Goal: Book appointment/travel/reservation

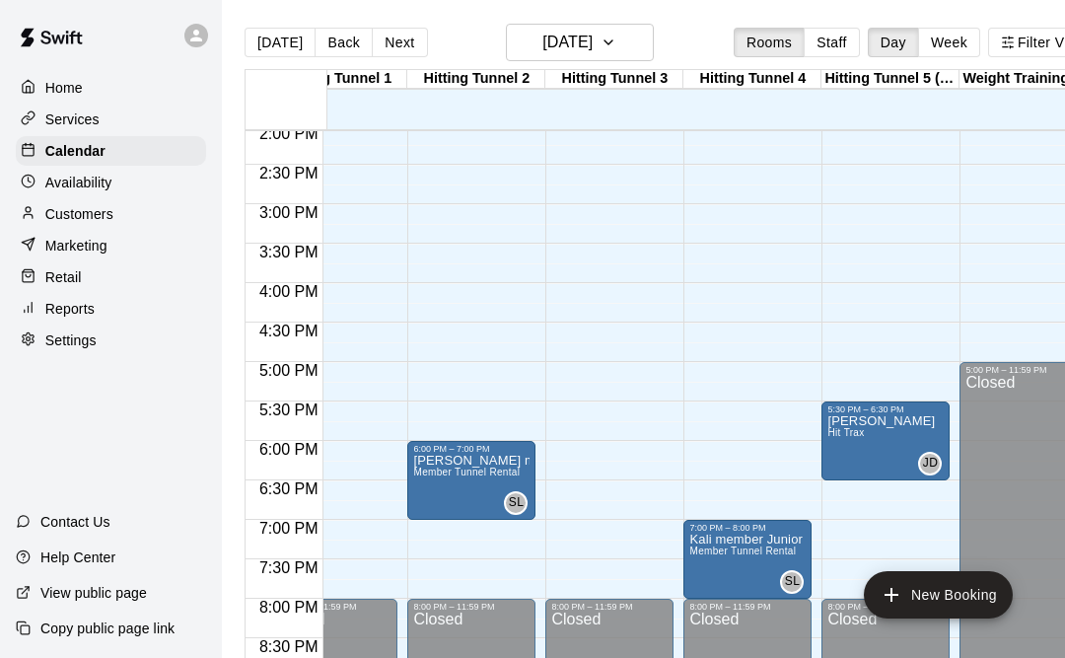
scroll to position [0, 195]
click at [398, 49] on button "Next" at bounding box center [399, 43] width 55 height 30
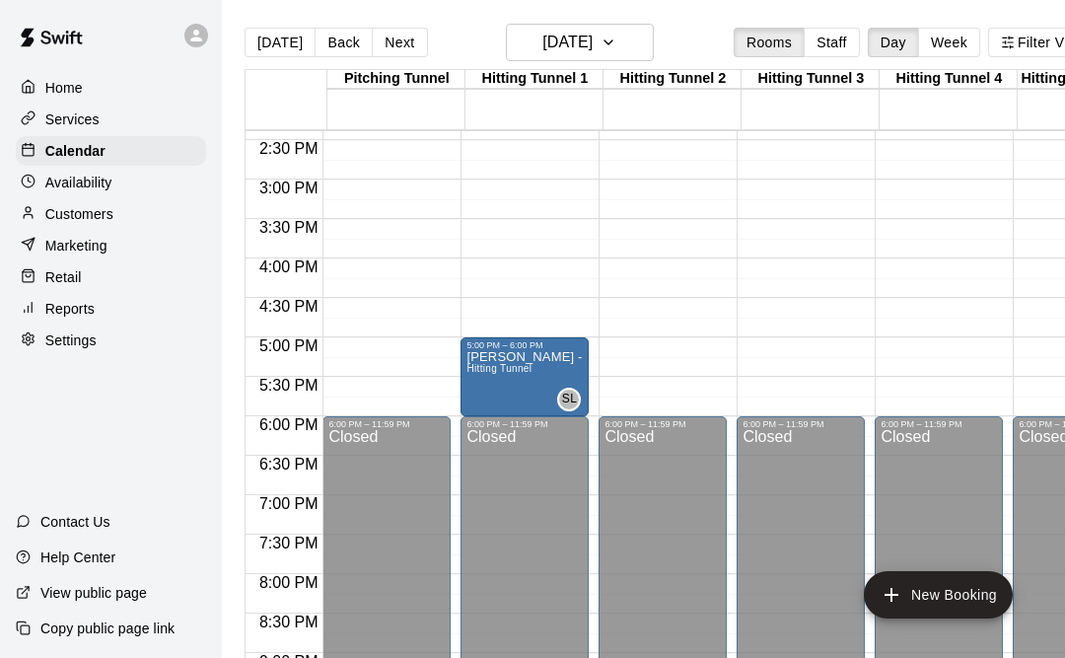
scroll to position [1135, 0]
click at [394, 42] on button "Next" at bounding box center [399, 43] width 55 height 30
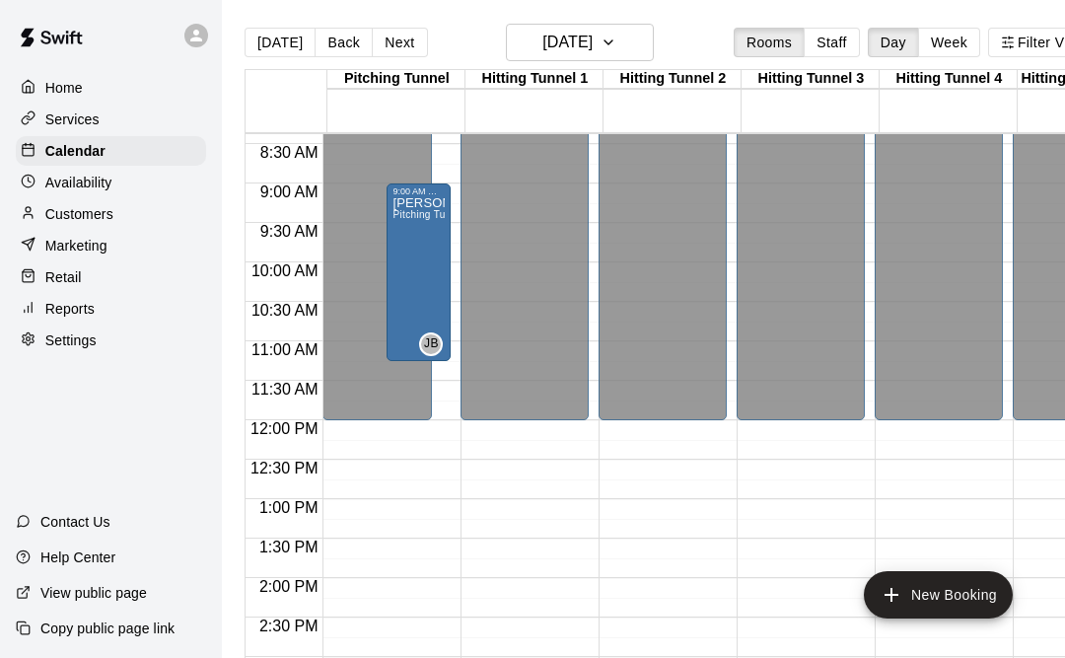
scroll to position [660, 0]
click at [557, 51] on h6 "Saturday Aug 16" at bounding box center [567, 43] width 50 height 28
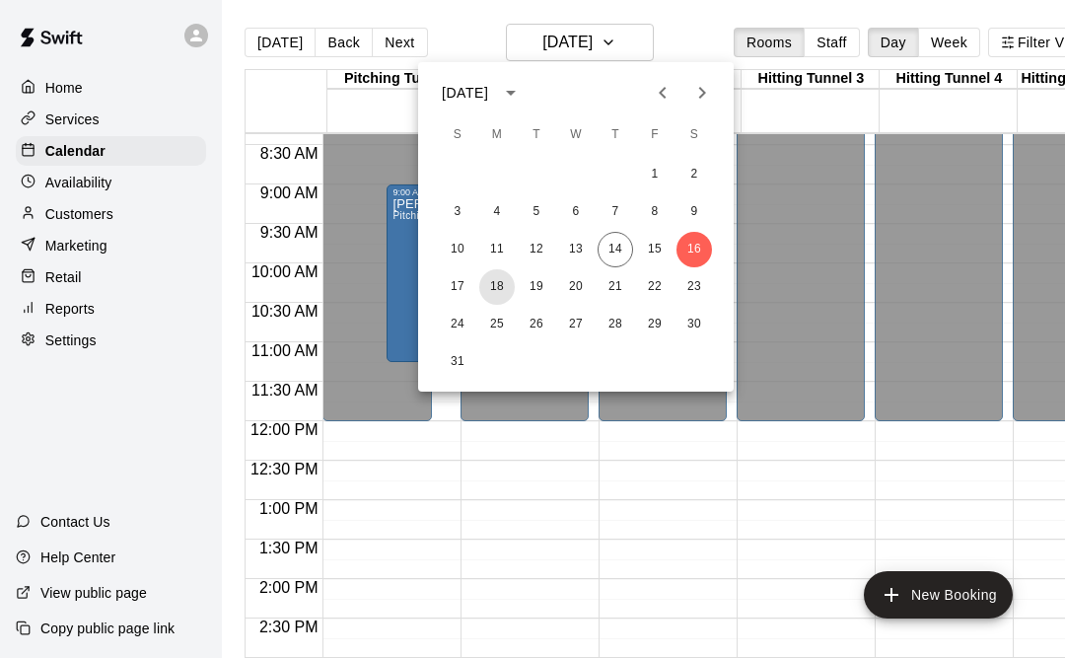
click at [494, 293] on button "18" at bounding box center [497, 287] width 36 height 36
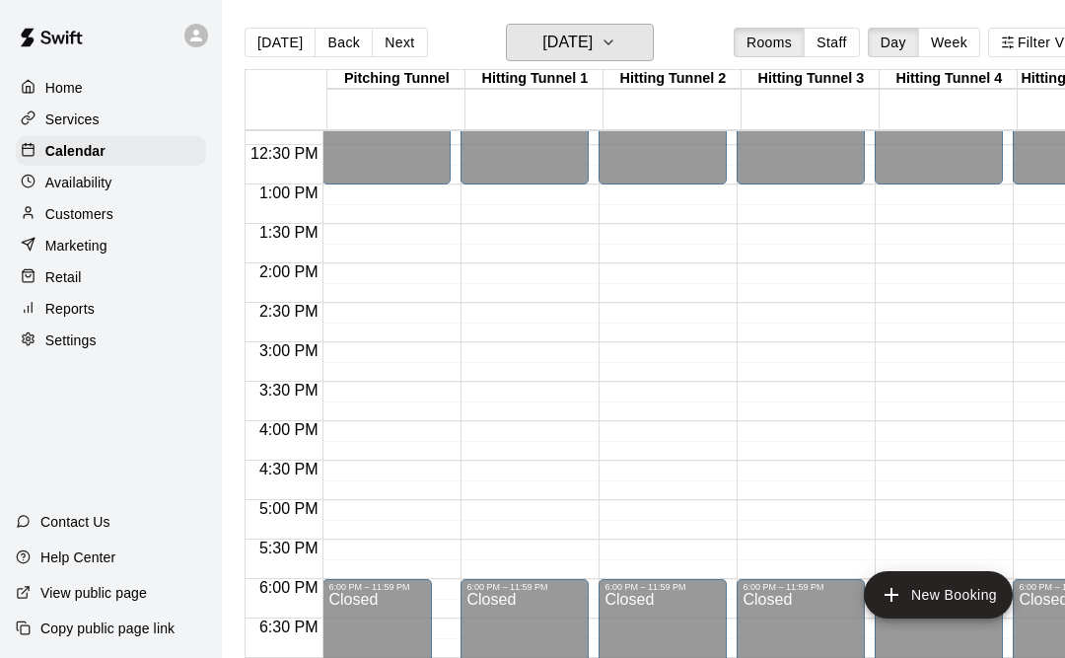
scroll to position [0, 0]
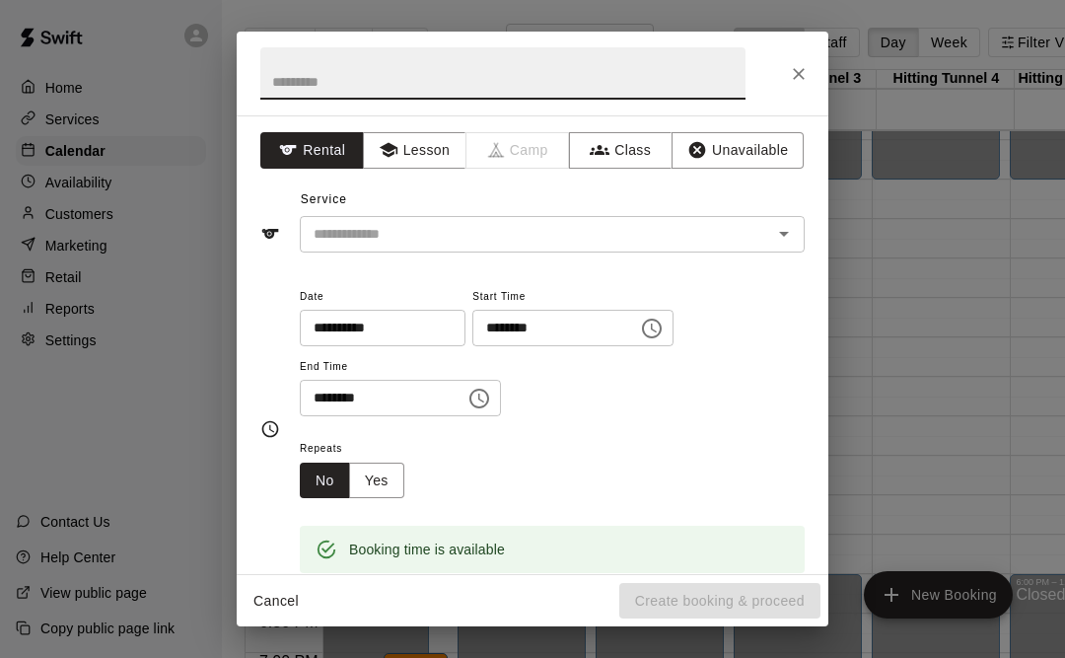
click at [524, 332] on input "********" at bounding box center [548, 328] width 152 height 36
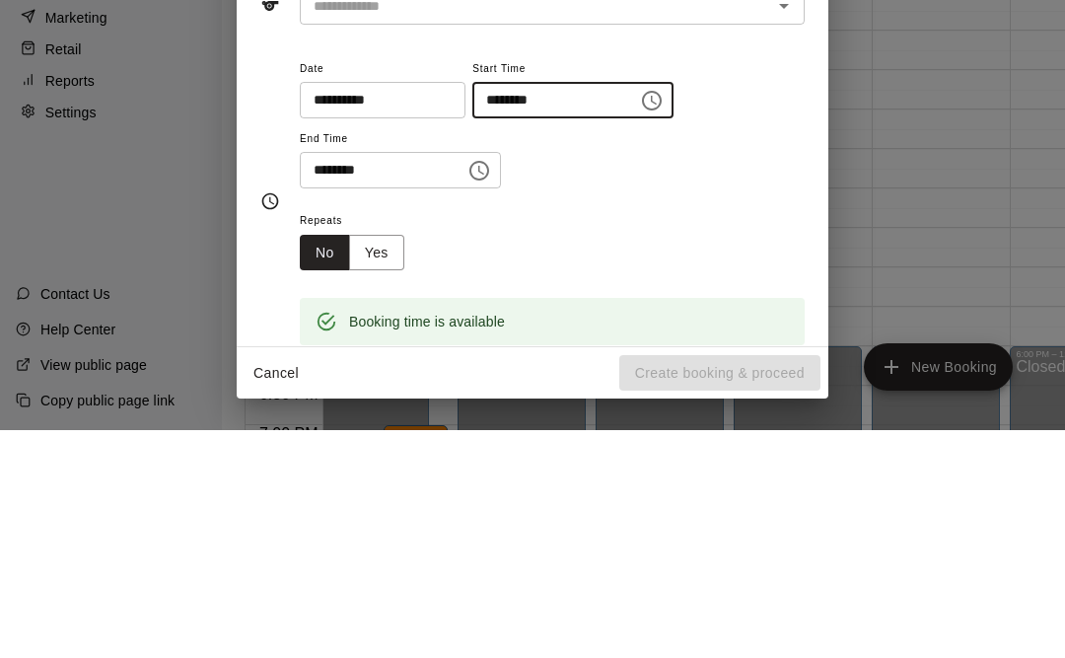
click at [640, 317] on icon "Choose time, selected time is 2:30 PM" at bounding box center [652, 329] width 24 height 24
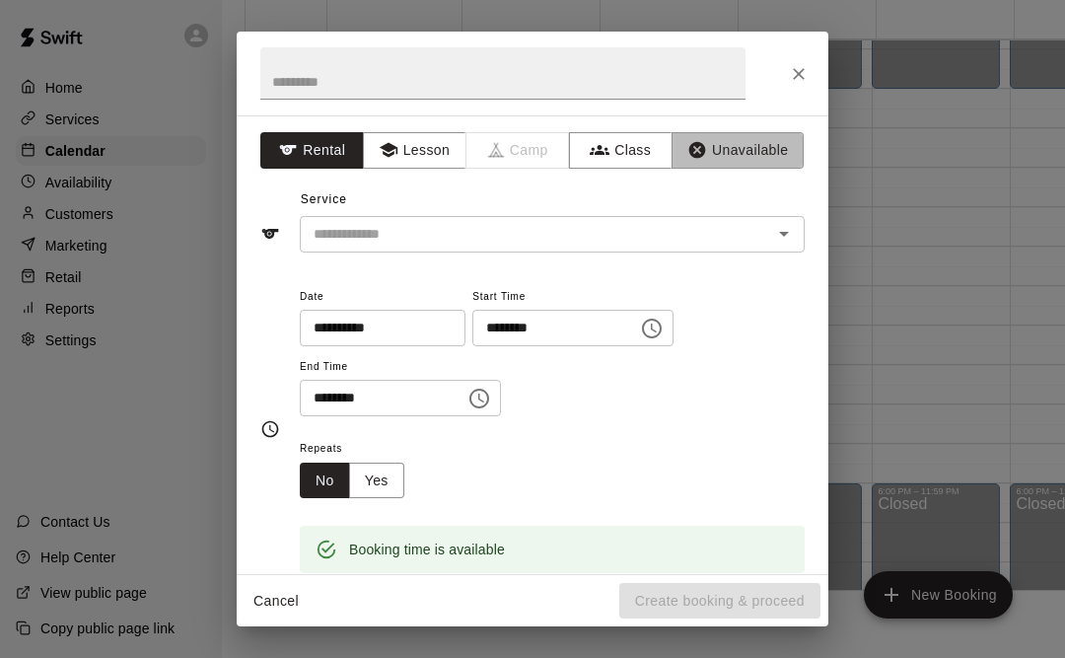
click at [674, 139] on button "Unavailable" at bounding box center [738, 150] width 132 height 36
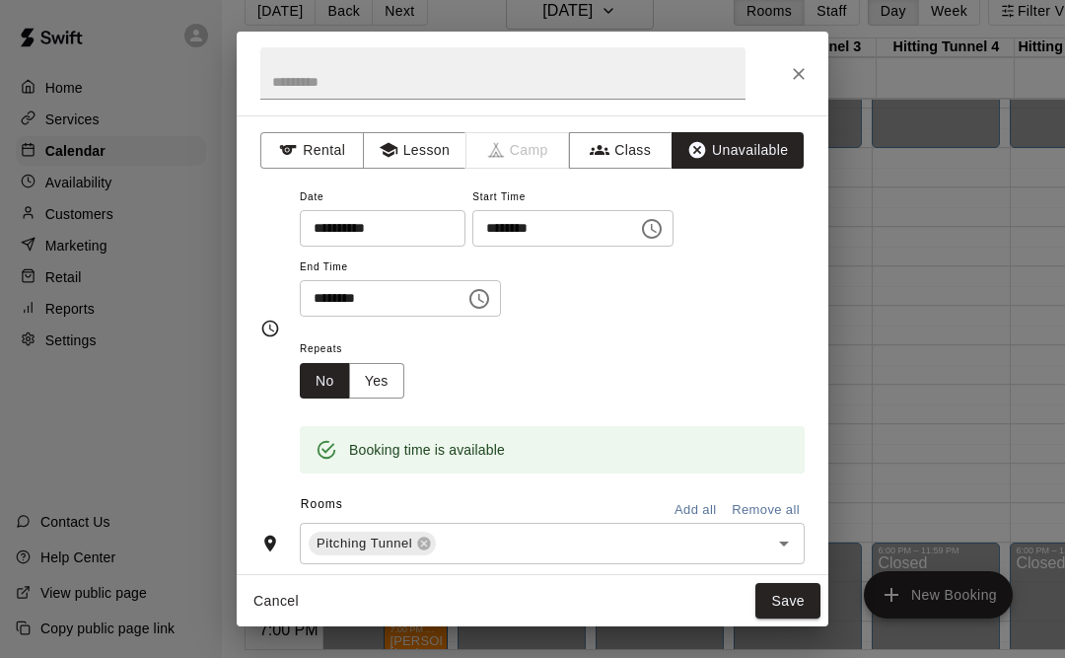
click at [642, 235] on icon "Choose time, selected time is 2:30 PM" at bounding box center [652, 229] width 20 height 20
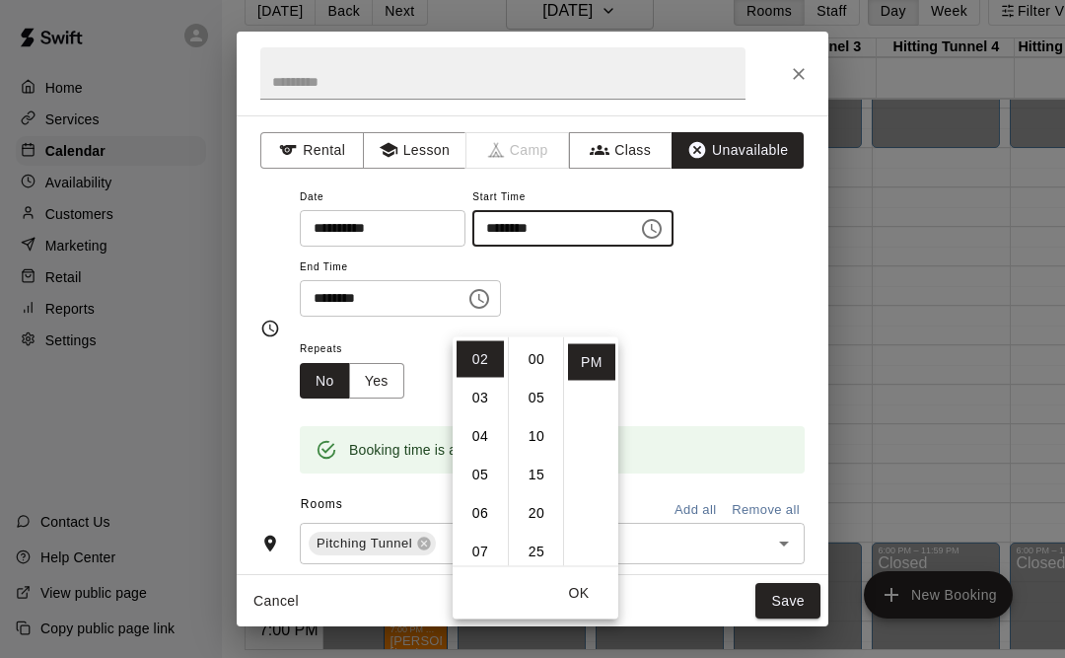
click at [544, 341] on li "00" at bounding box center [536, 359] width 47 height 36
type input "********"
click at [679, 273] on div "**********" at bounding box center [552, 250] width 505 height 133
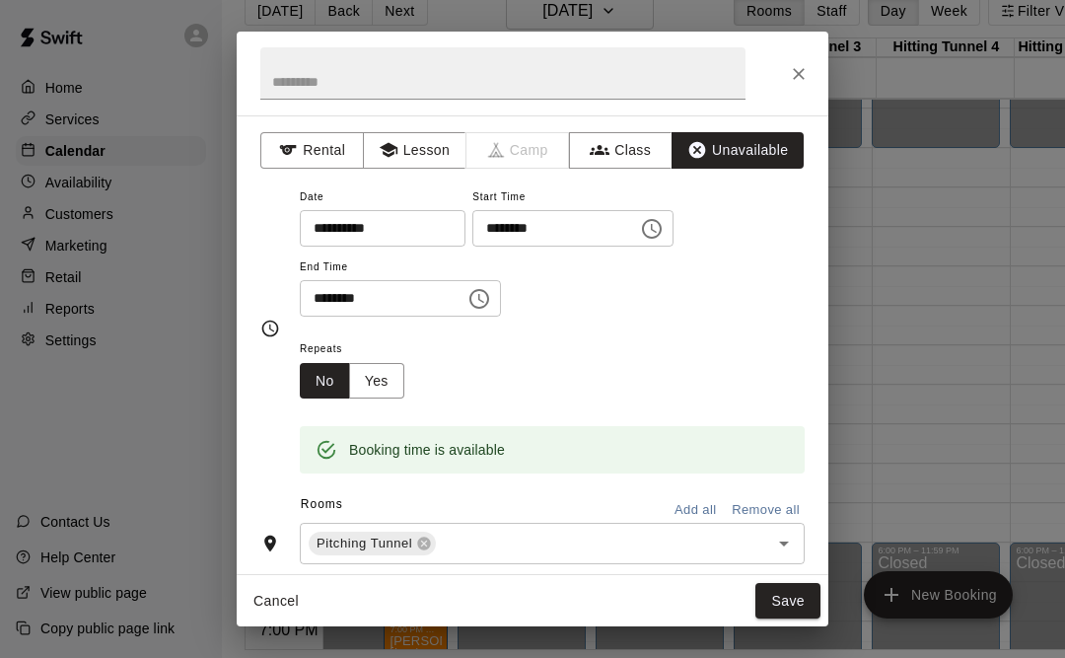
click at [602, 72] on input "text" at bounding box center [502, 73] width 485 height 52
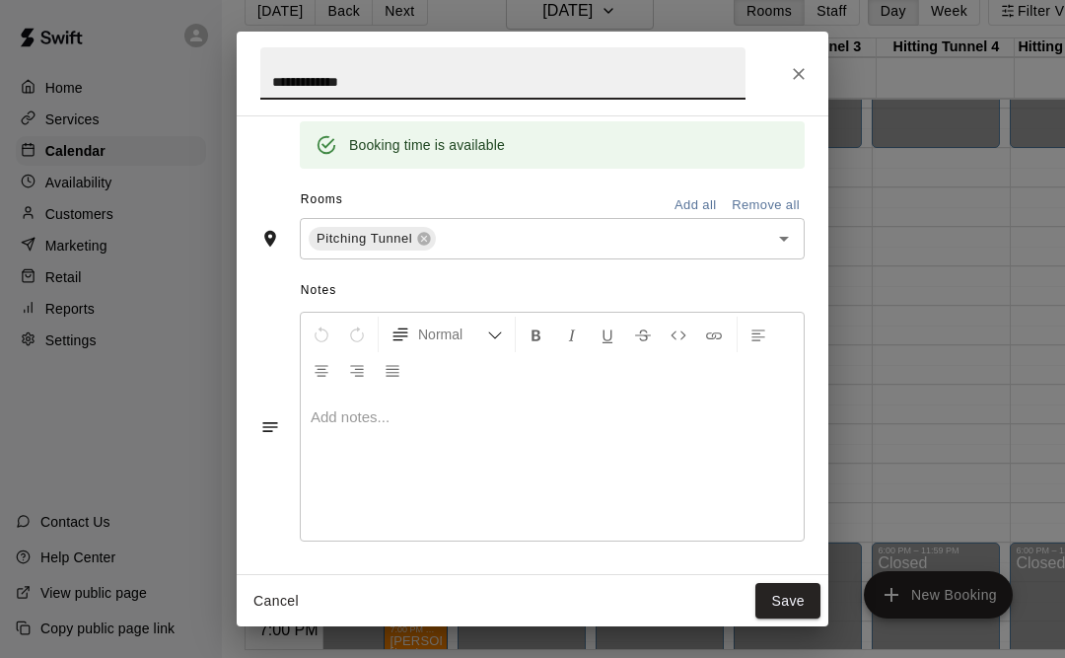
scroll to position [304, 0]
type input "**********"
click at [781, 607] on button "Save" at bounding box center [787, 601] width 65 height 36
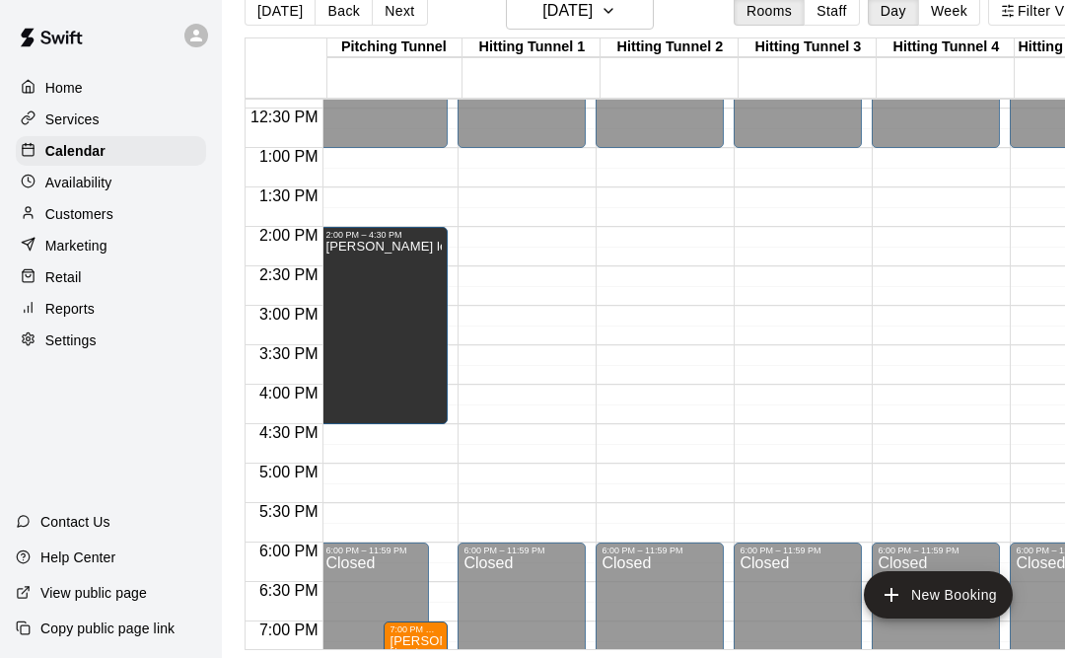
click at [395, 278] on div "[PERSON_NAME] lessons" at bounding box center [383, 569] width 116 height 658
click at [351, 179] on icon "edit" at bounding box center [349, 172] width 24 height 24
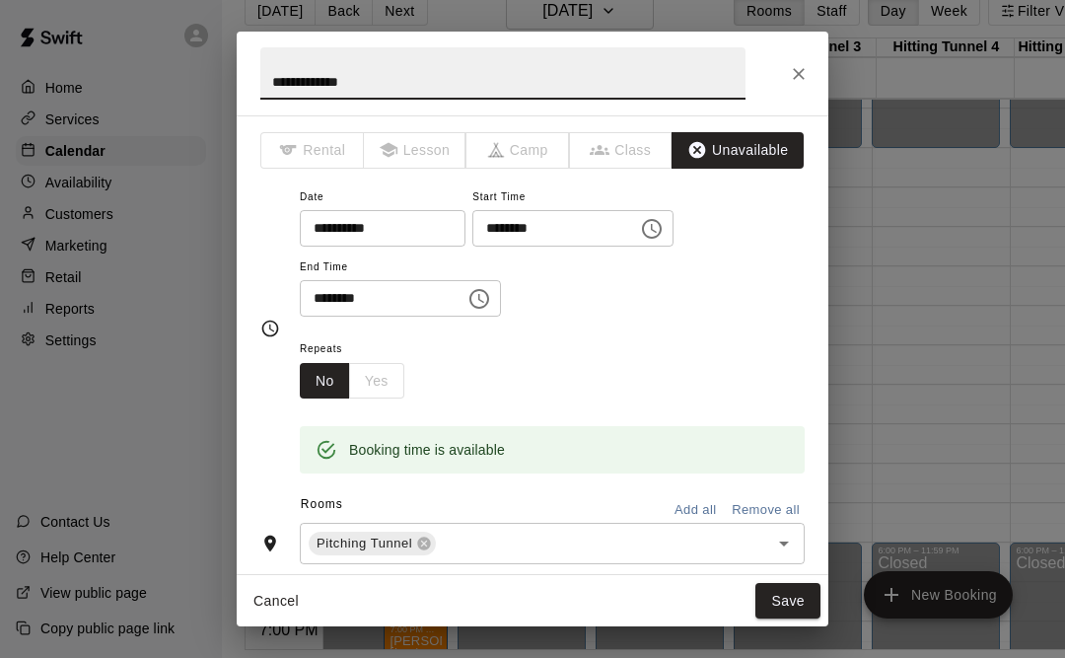
scroll to position [0, 0]
click at [425, 153] on span "Lesson" at bounding box center [416, 150] width 104 height 36
click at [801, 76] on icon "Close" at bounding box center [799, 74] width 12 height 12
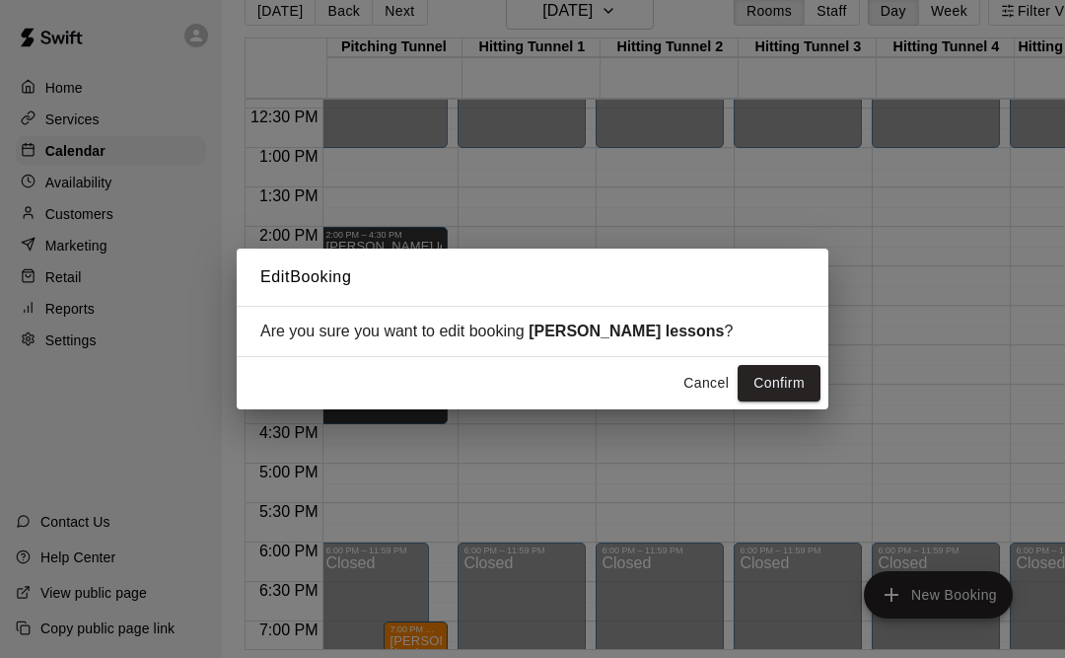
click at [784, 383] on button "Confirm" at bounding box center [779, 383] width 83 height 36
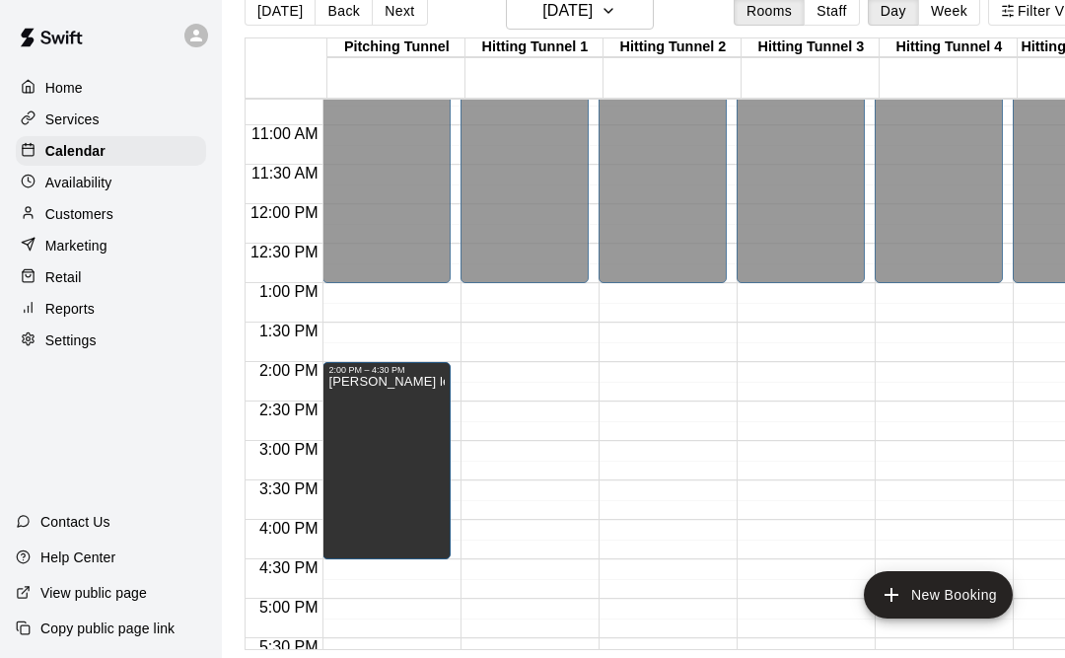
scroll to position [837, 0]
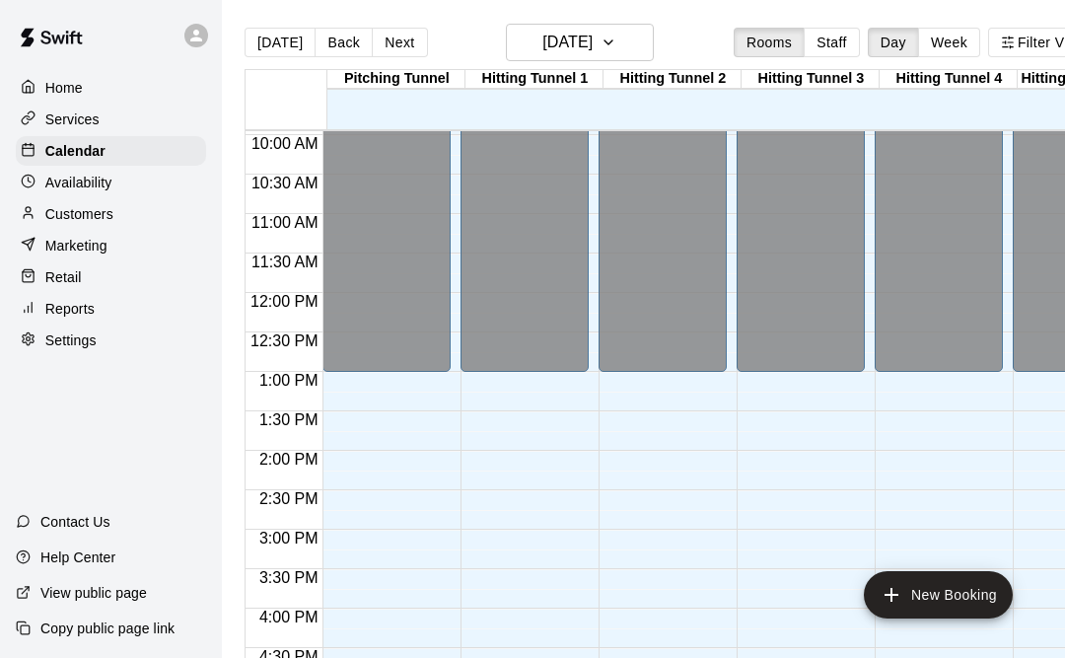
scroll to position [787, 0]
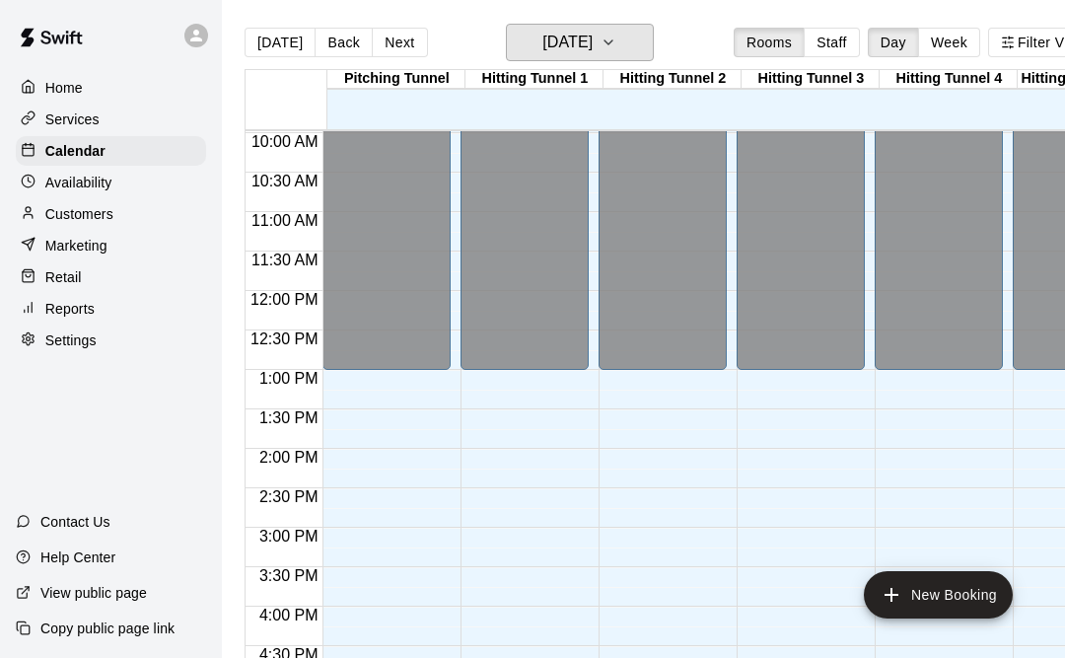
click at [550, 39] on h6 "[DATE]" at bounding box center [567, 43] width 50 height 28
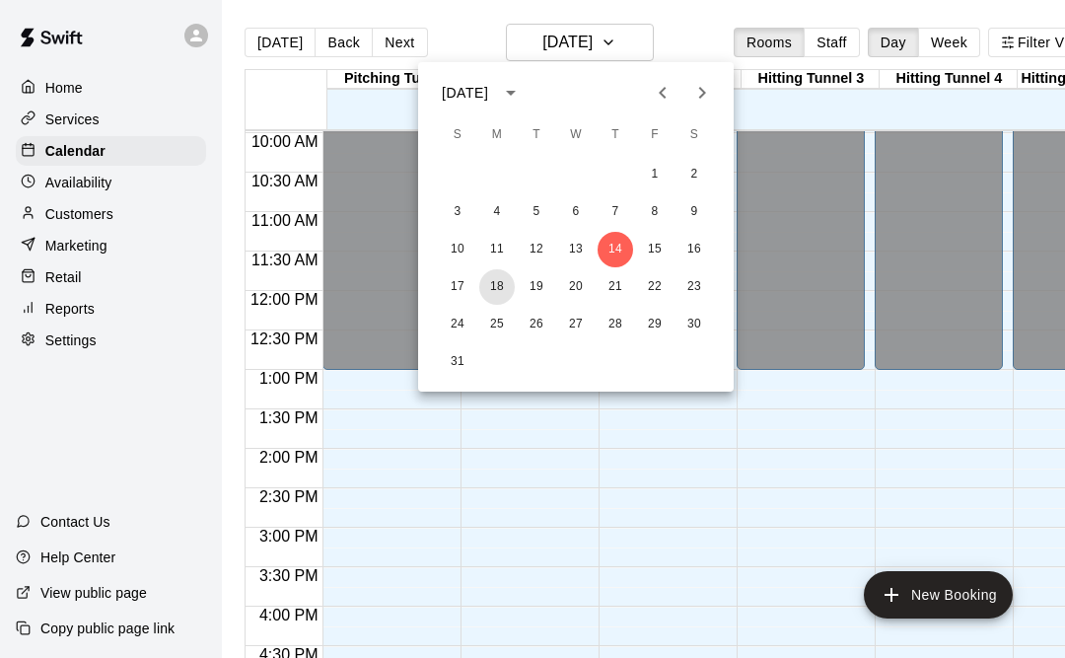
click at [504, 296] on button "18" at bounding box center [497, 287] width 36 height 36
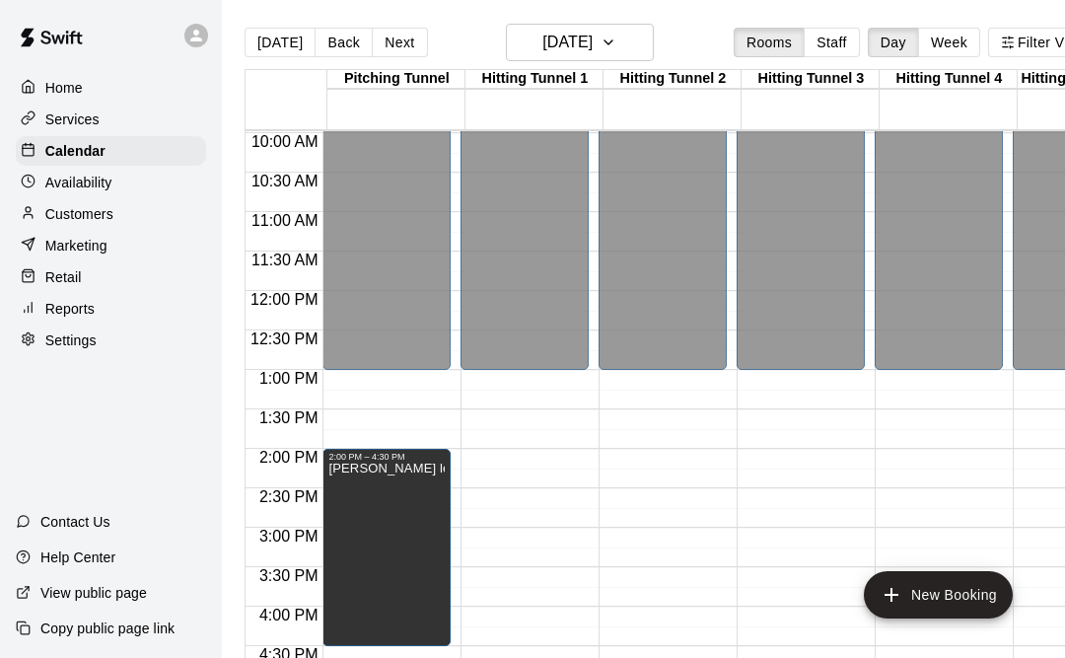
click at [352, 534] on icon "delete" at bounding box center [352, 532] width 14 height 18
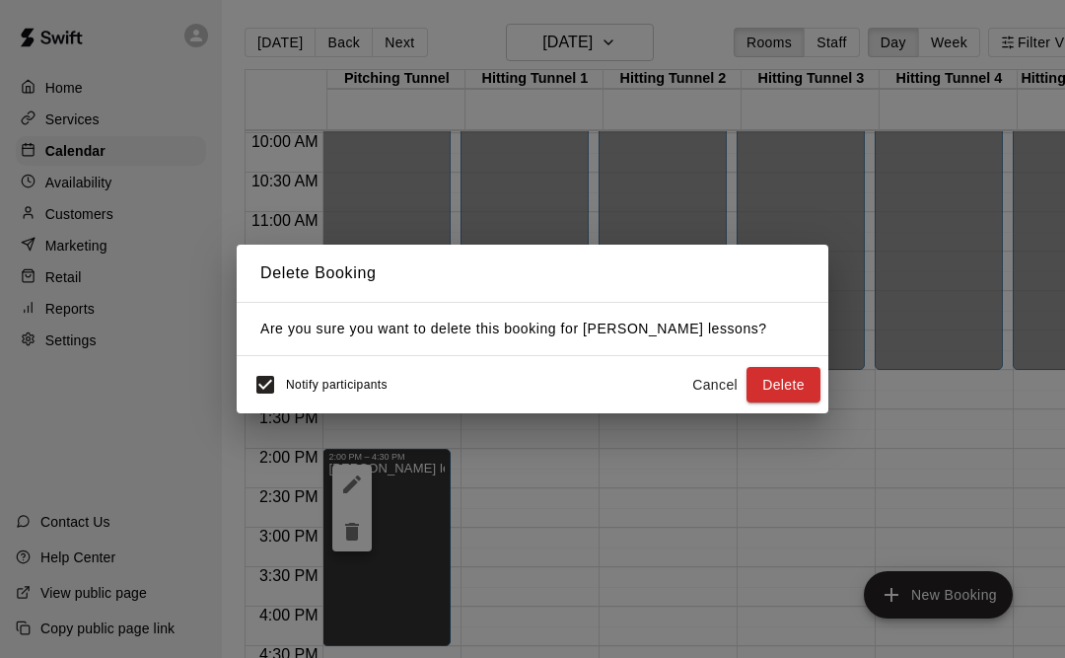
click at [790, 382] on button "Delete" at bounding box center [784, 385] width 74 height 36
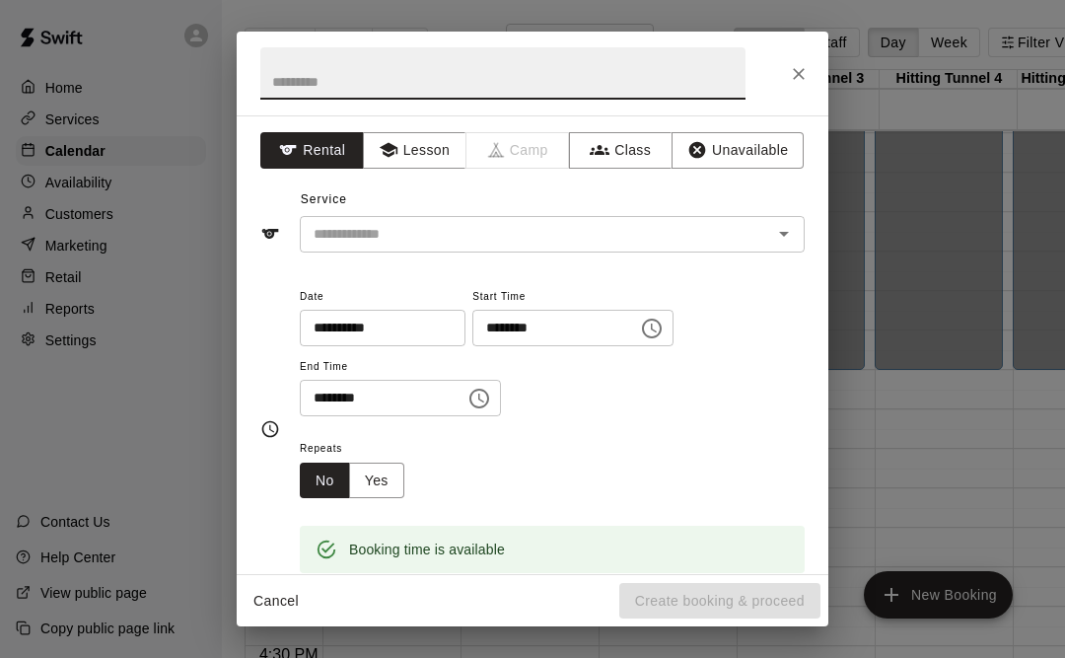
click at [631, 88] on input "text" at bounding box center [502, 73] width 485 height 52
type input "**********"
click at [634, 226] on input "text" at bounding box center [523, 234] width 435 height 25
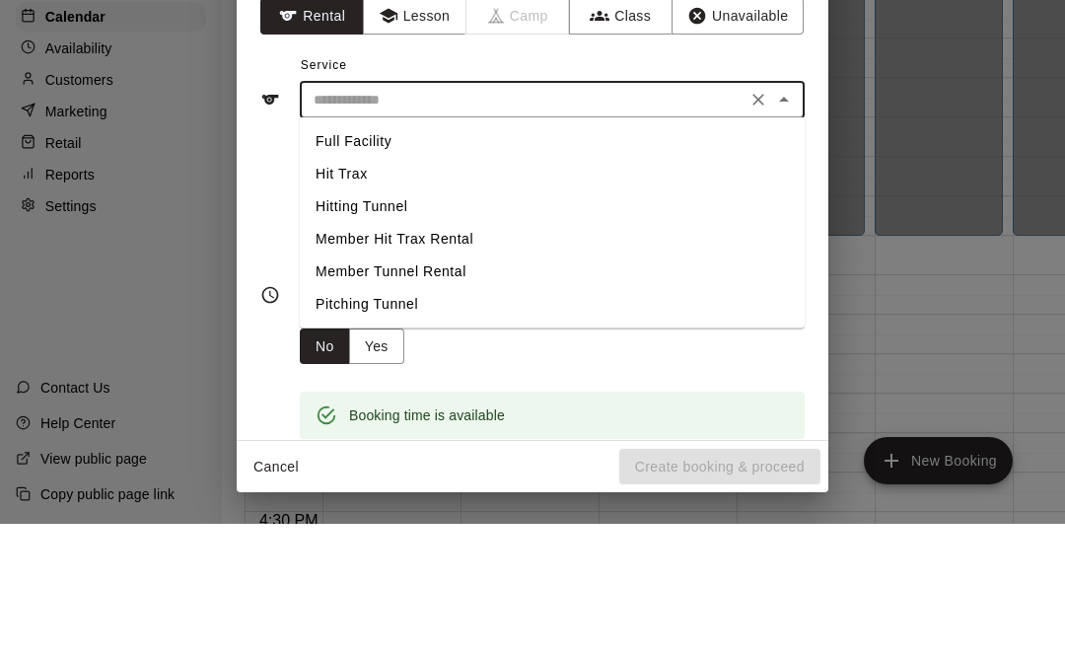
scroll to position [122, 0]
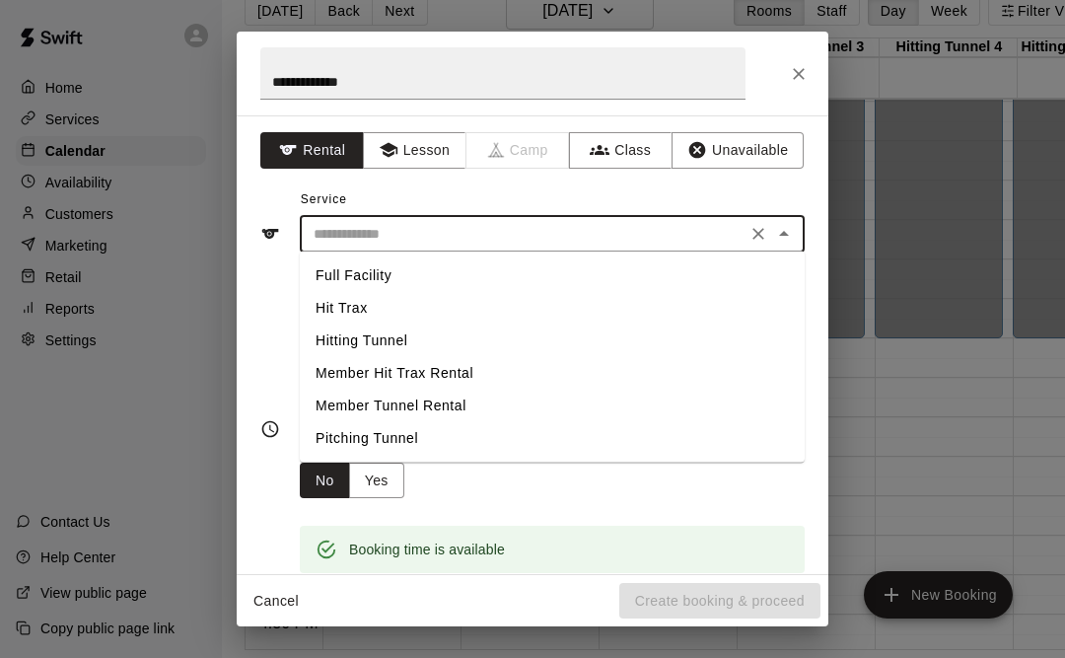
click at [439, 453] on li "Pitching Tunnel" at bounding box center [552, 438] width 505 height 33
type input "**********"
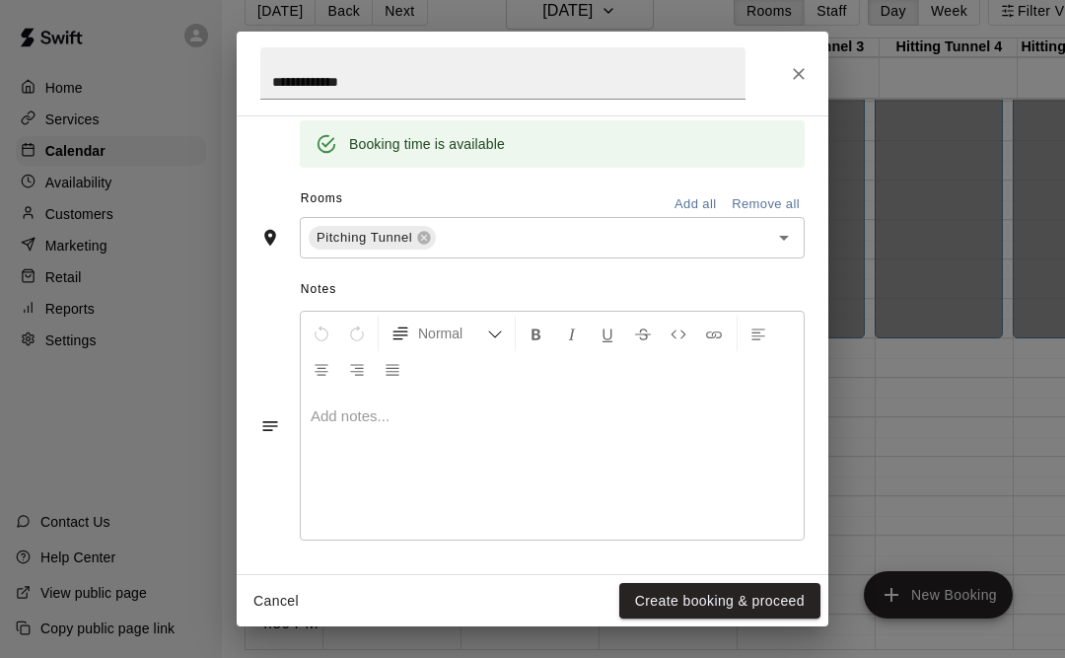
click at [734, 617] on button "Create booking & proceed" at bounding box center [719, 601] width 201 height 36
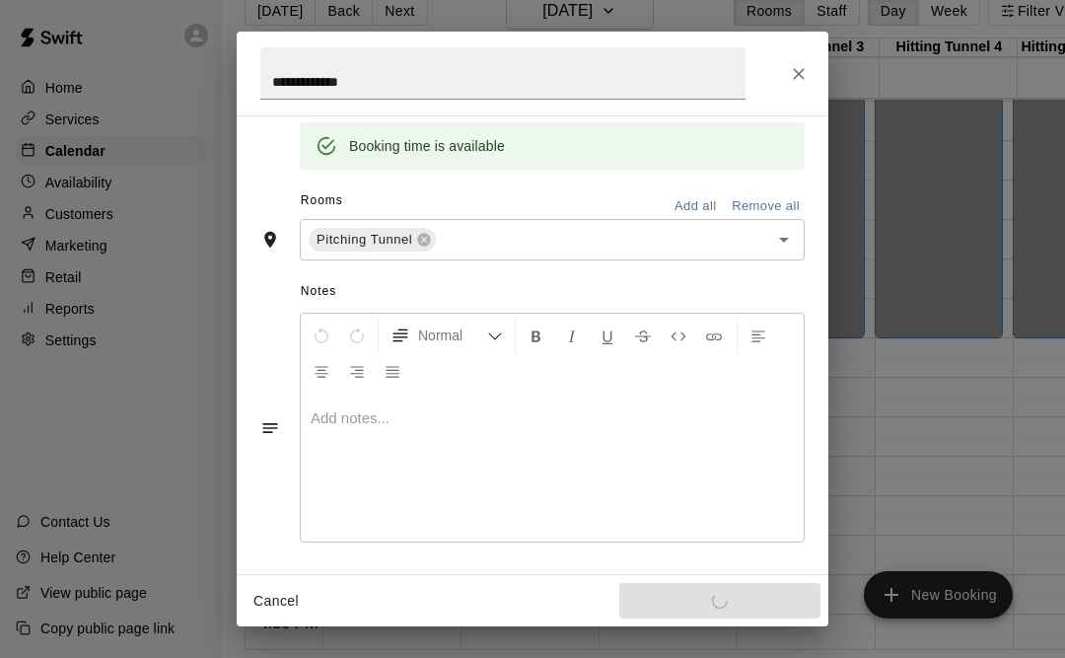
scroll to position [403, 0]
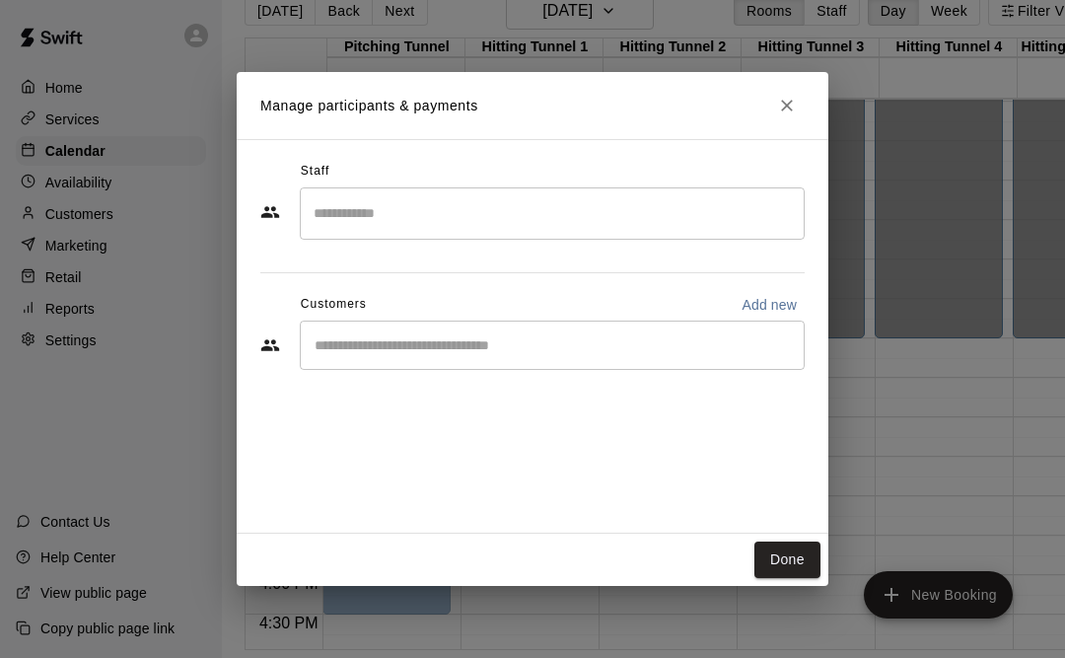
click at [624, 199] on input "Search staff" at bounding box center [552, 213] width 487 height 35
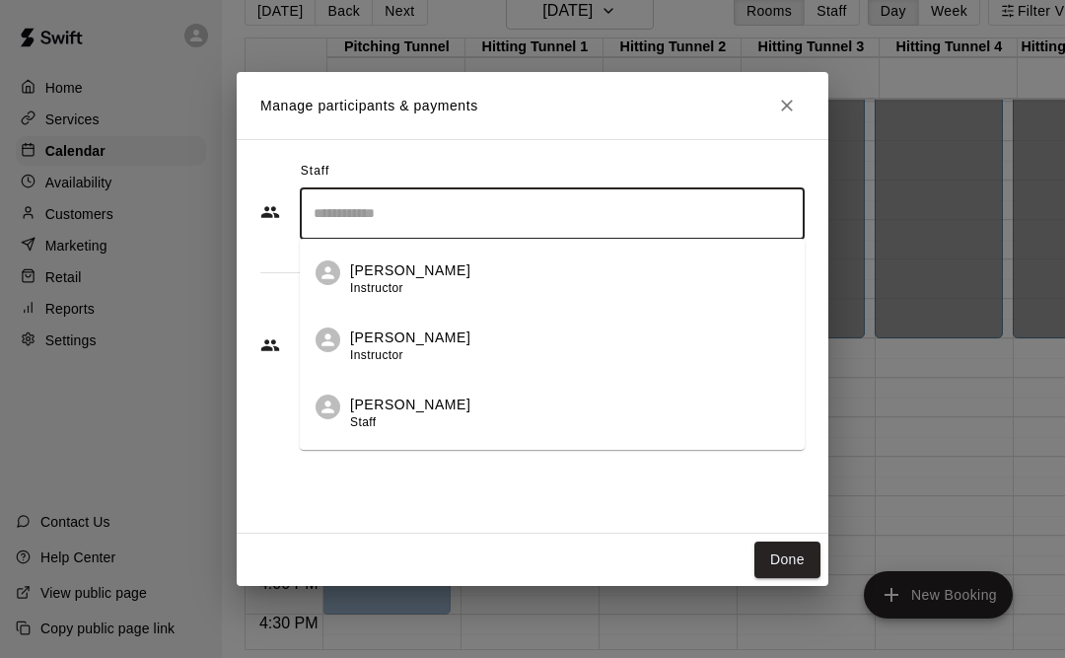
scroll to position [122, 20]
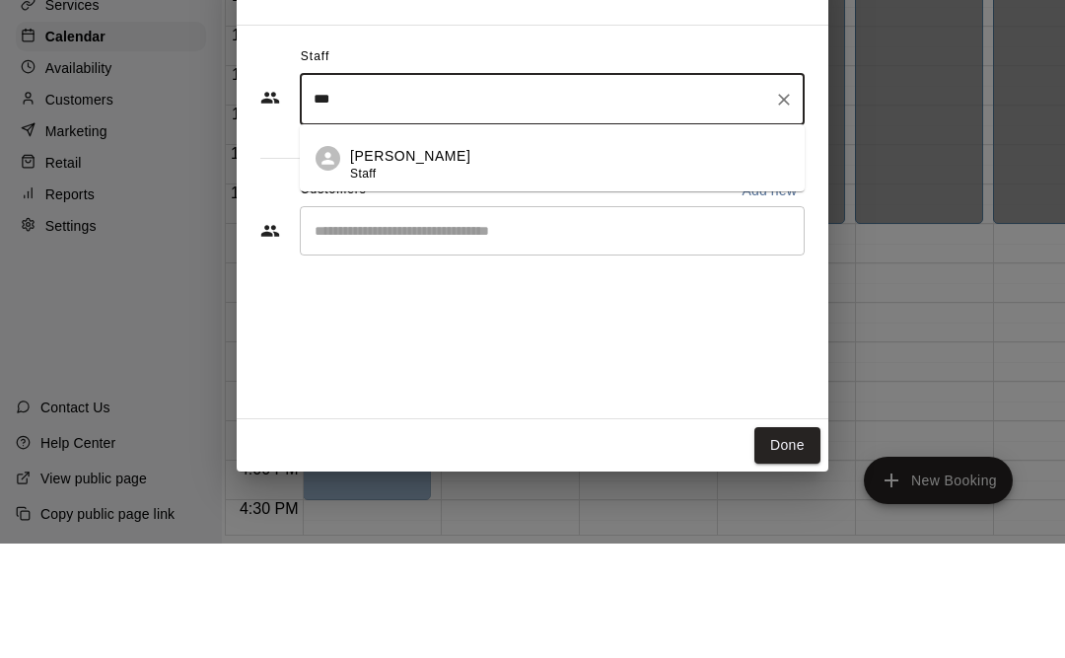
click at [663, 260] on div "[PERSON_NAME] Staff" at bounding box center [569, 279] width 439 height 38
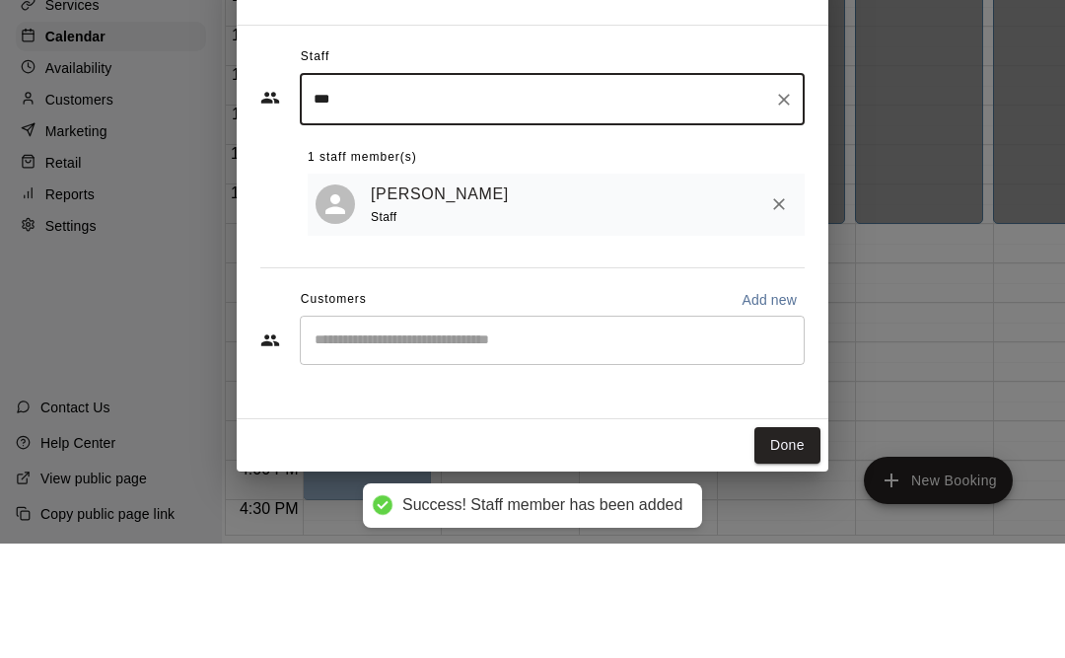
type input "***"
click at [638, 296] on div "[PERSON_NAME] Staff" at bounding box center [584, 319] width 426 height 46
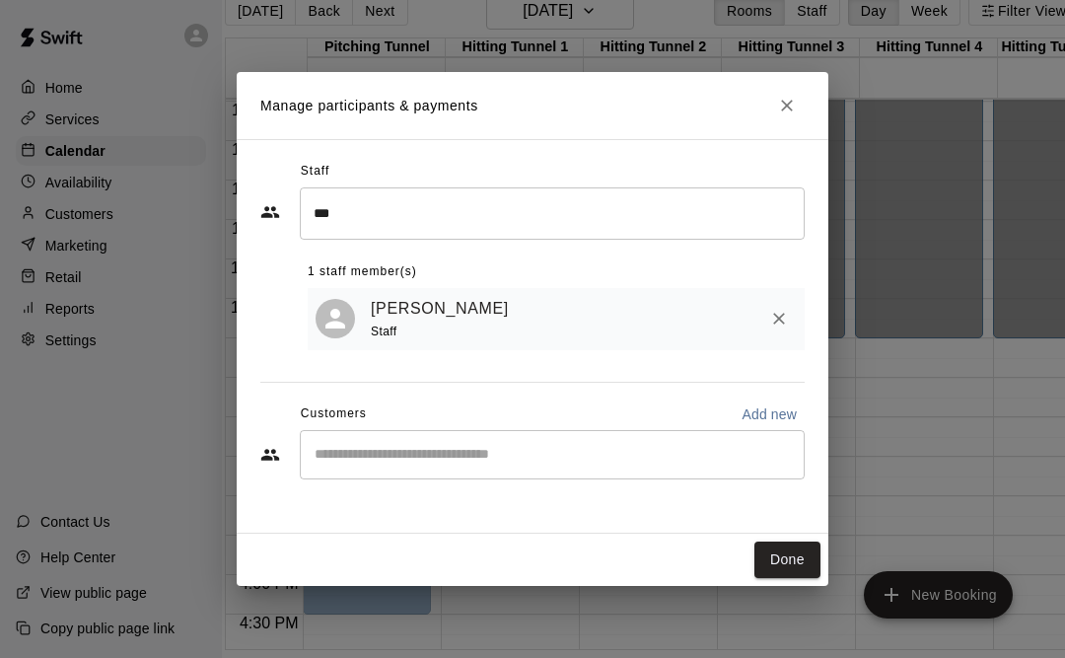
click at [796, 561] on button "Done" at bounding box center [787, 559] width 66 height 36
